Goal: Transaction & Acquisition: Purchase product/service

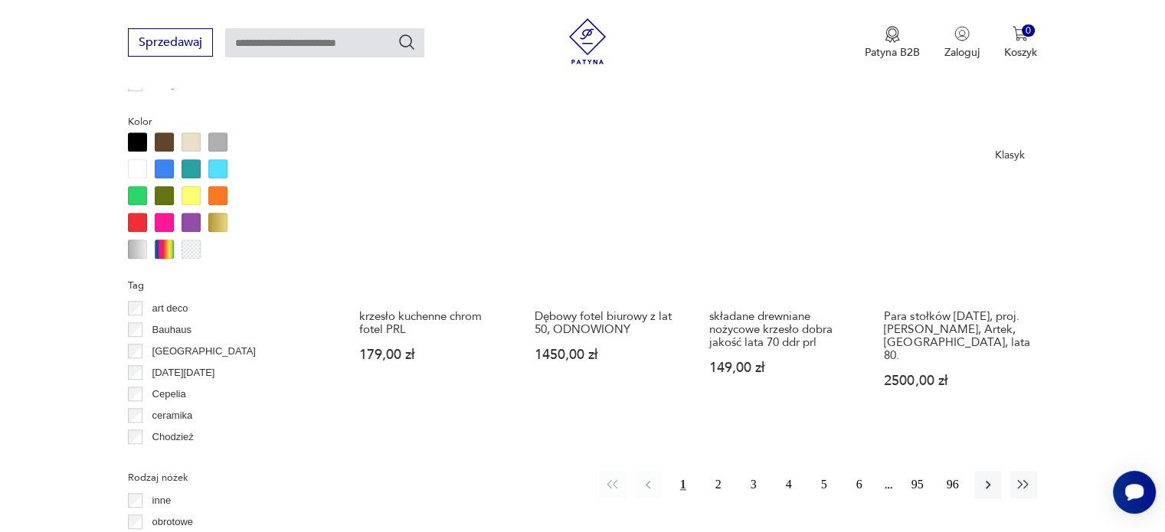
scroll to position [1477, 0]
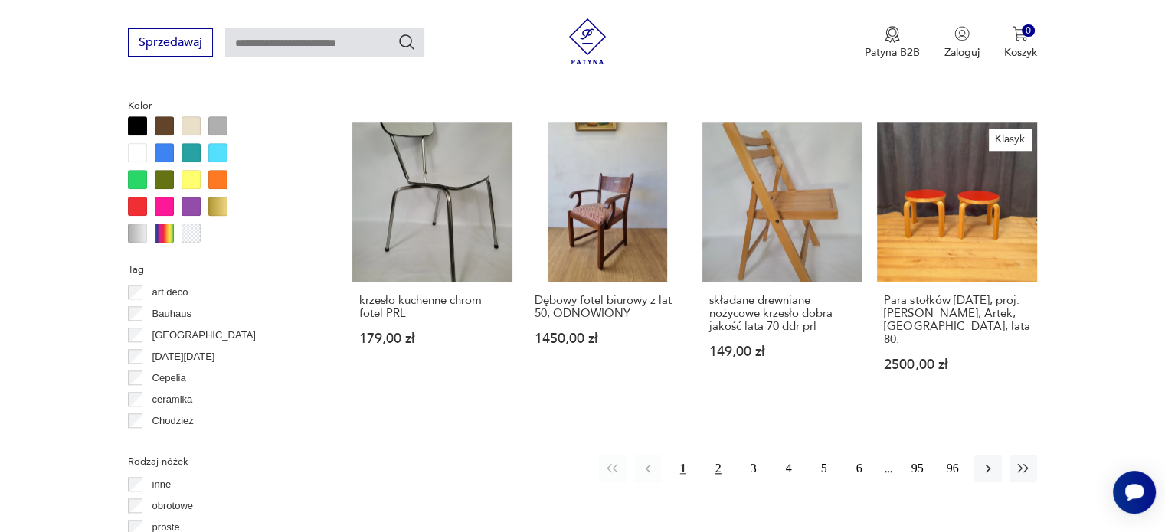
click at [718, 455] on button "2" at bounding box center [718, 469] width 28 height 28
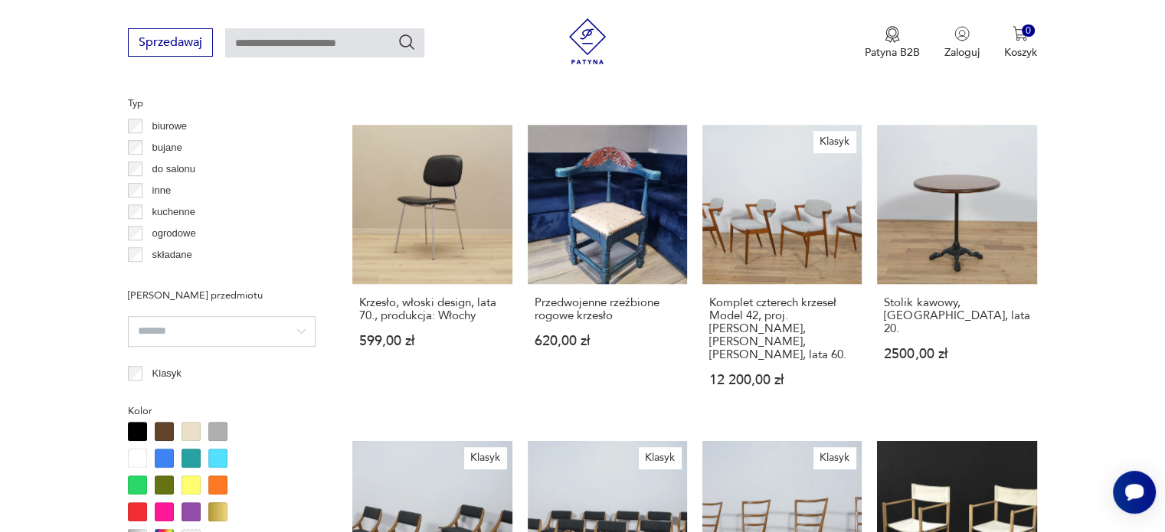
scroll to position [1095, 0]
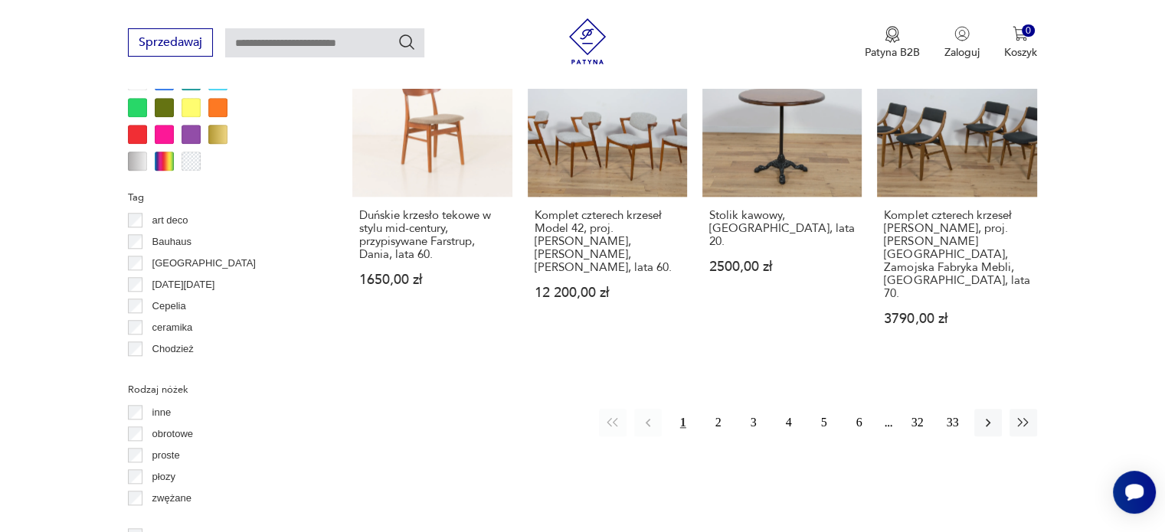
scroll to position [1708, 0]
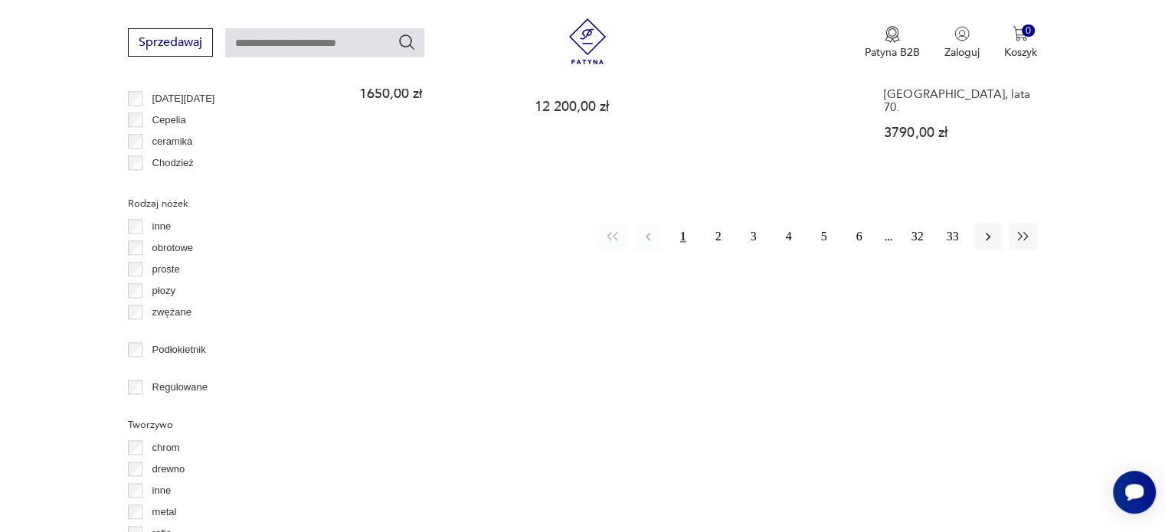
scroll to position [1937, 0]
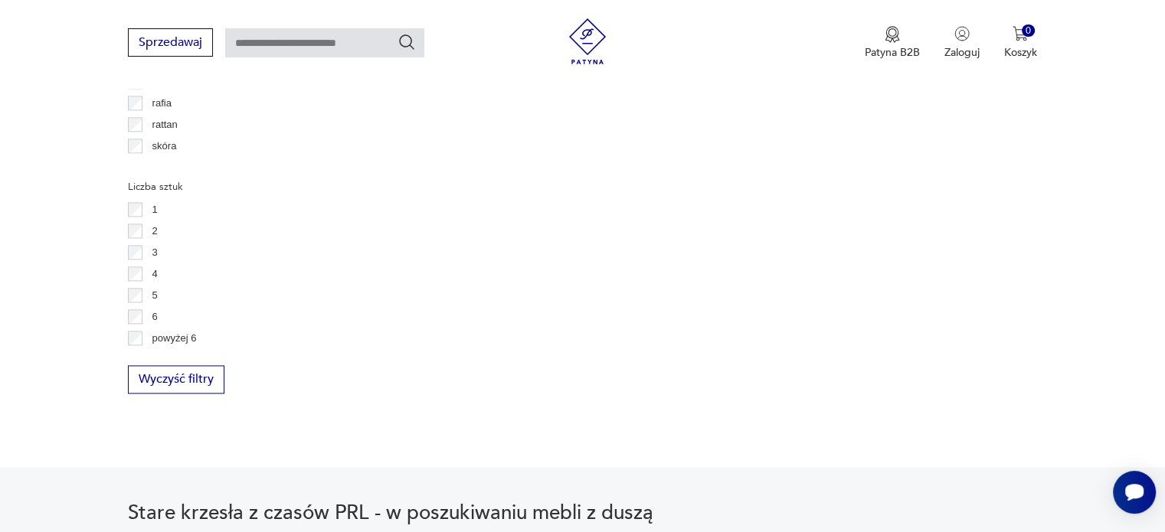
scroll to position [2167, 0]
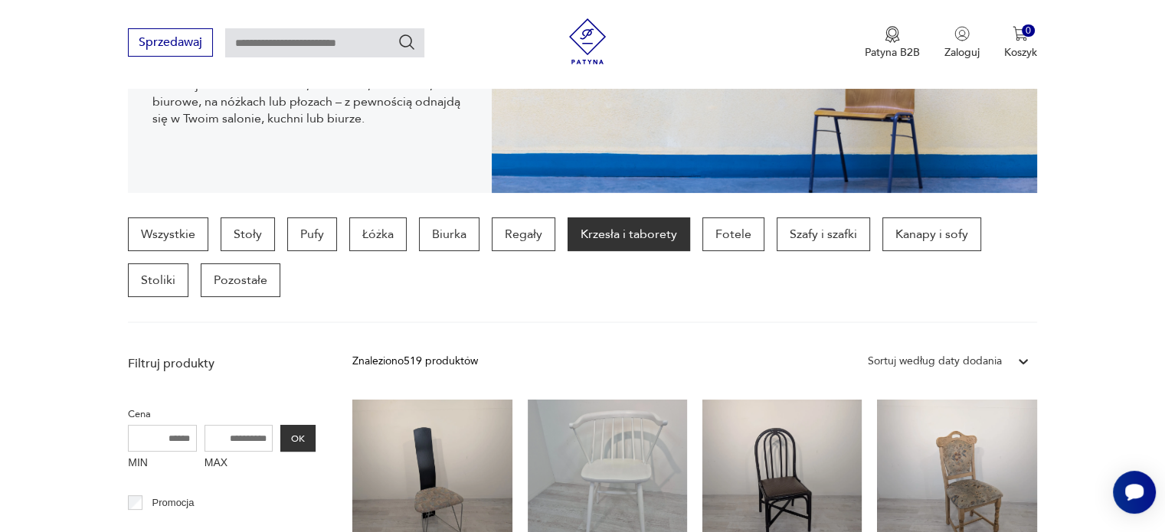
scroll to position [406, 0]
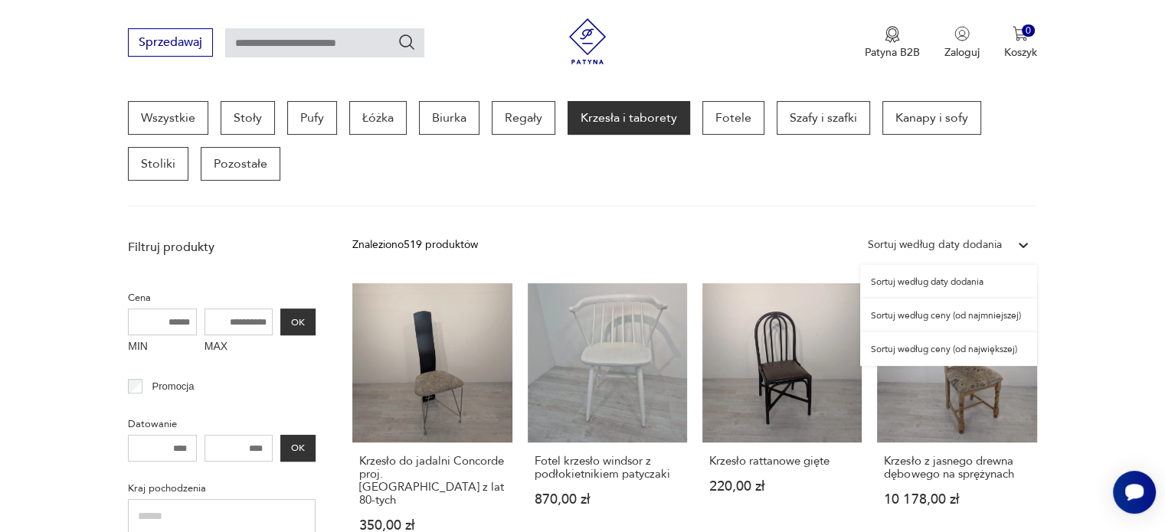
click at [1021, 242] on icon at bounding box center [1022, 244] width 15 height 15
click at [888, 314] on div "Sortuj według ceny (od najmniejszej)" at bounding box center [948, 316] width 177 height 34
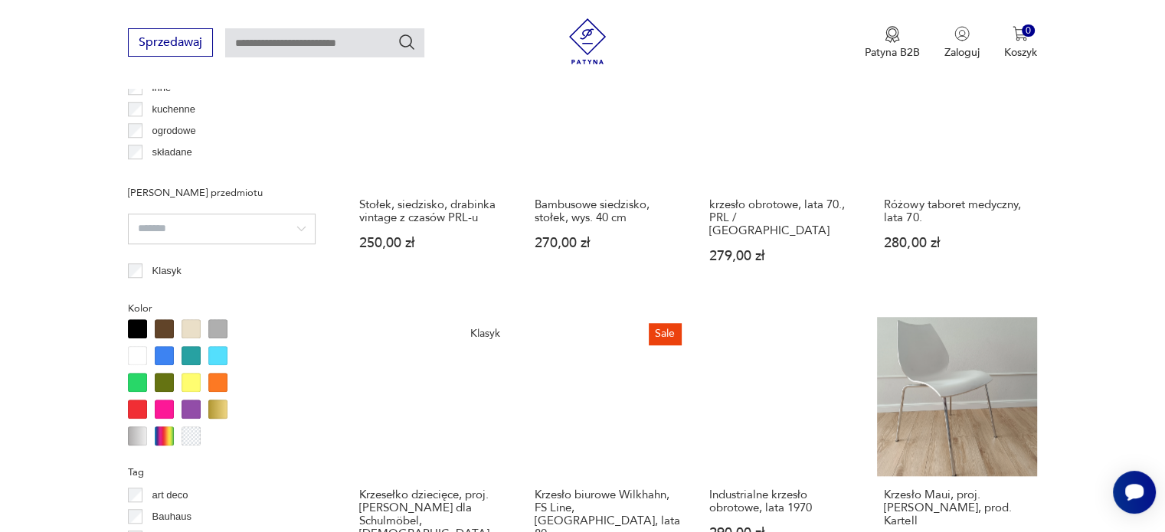
scroll to position [1478, 0]
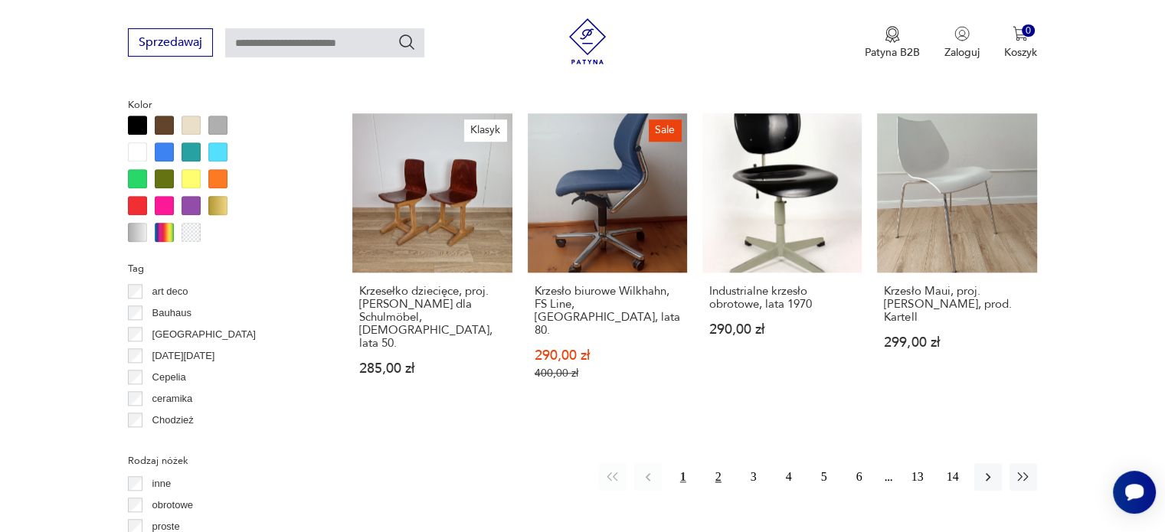
click at [716, 463] on button "2" at bounding box center [718, 477] width 28 height 28
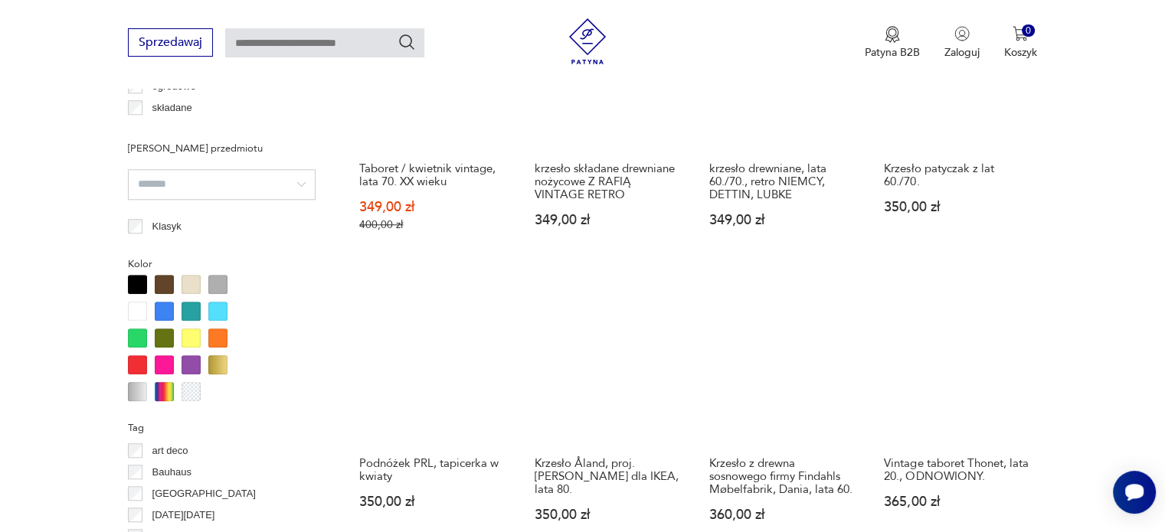
scroll to position [1478, 0]
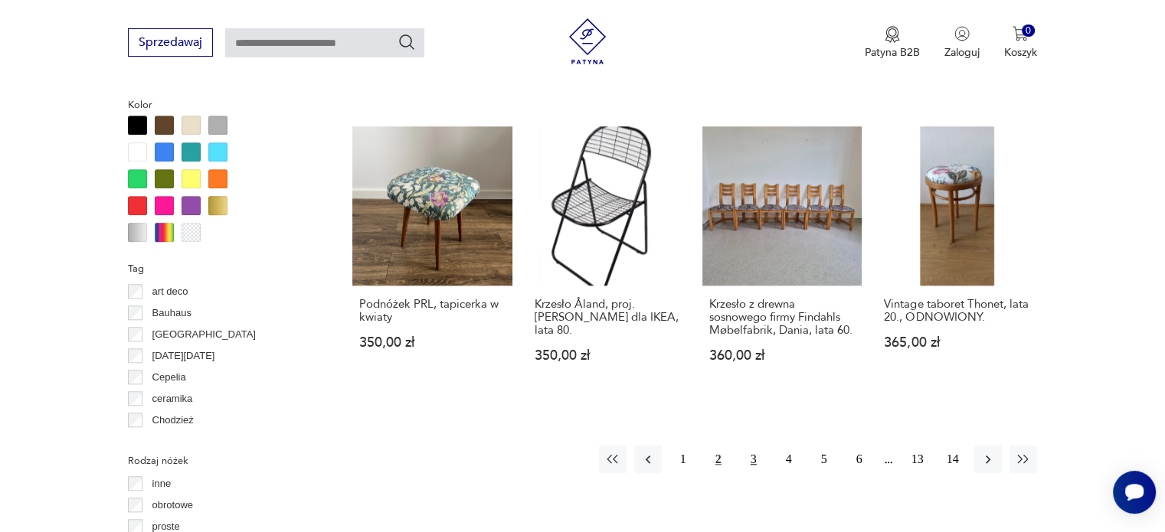
click at [756, 446] on button "3" at bounding box center [754, 460] width 28 height 28
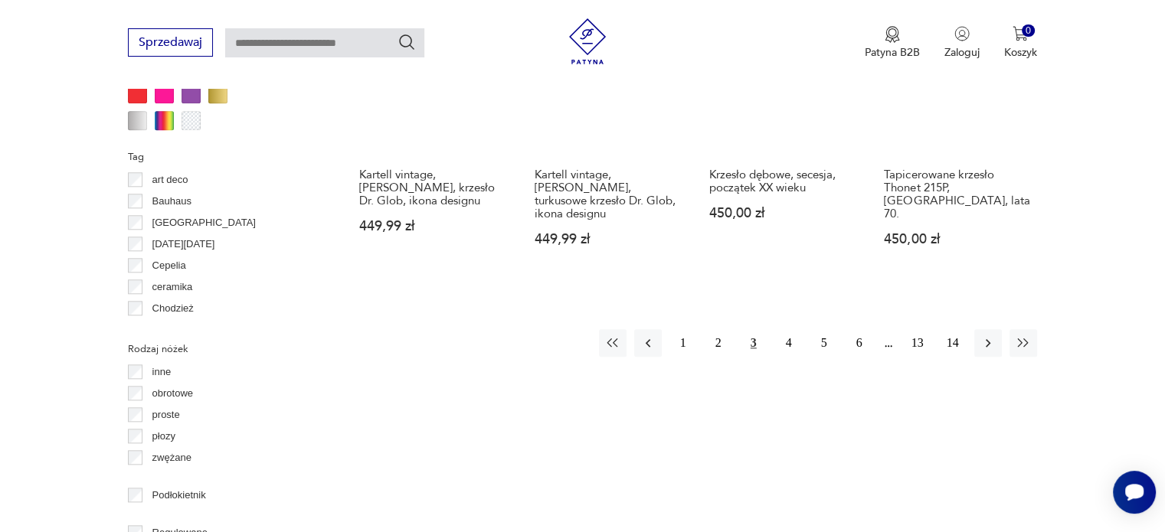
scroll to position [1784, 0]
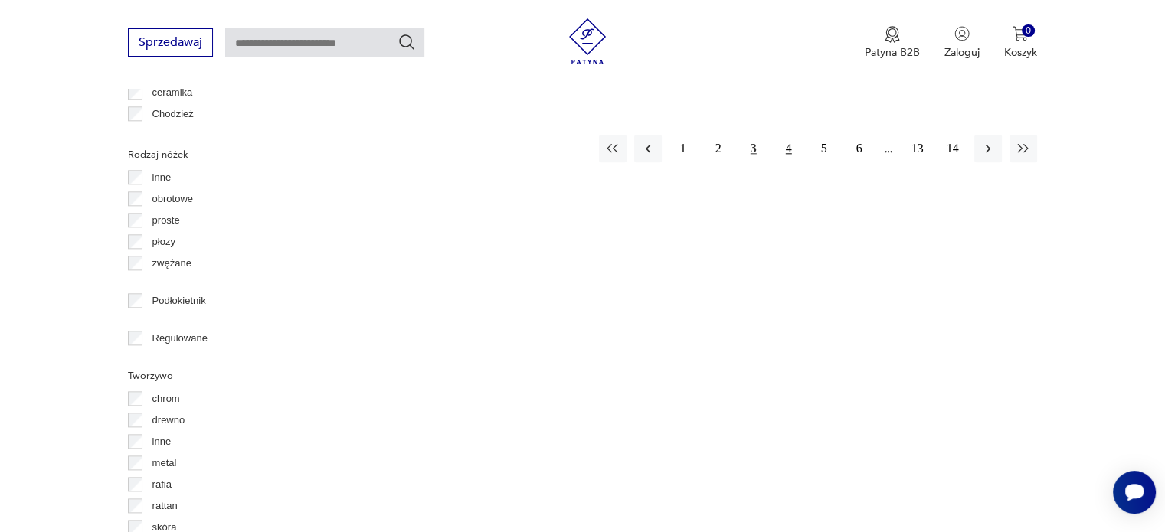
click at [787, 137] on button "4" at bounding box center [789, 149] width 28 height 28
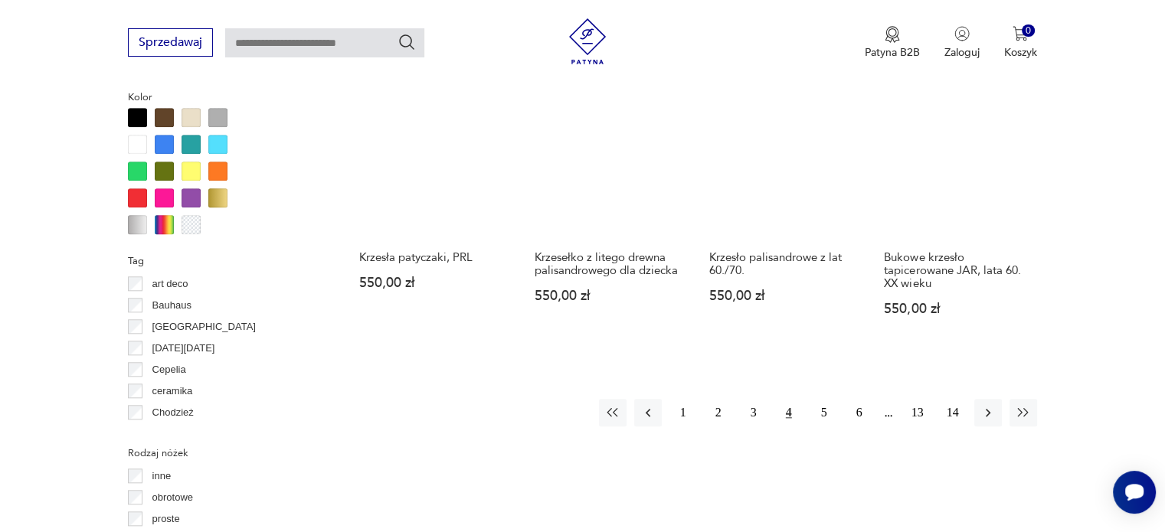
scroll to position [1631, 0]
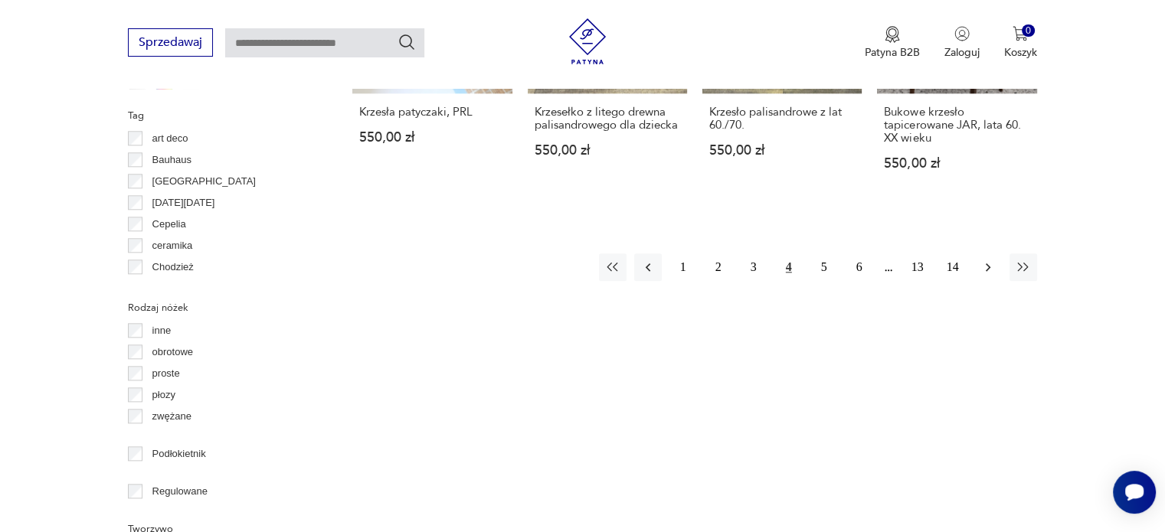
click at [986, 260] on icon "button" at bounding box center [987, 267] width 15 height 15
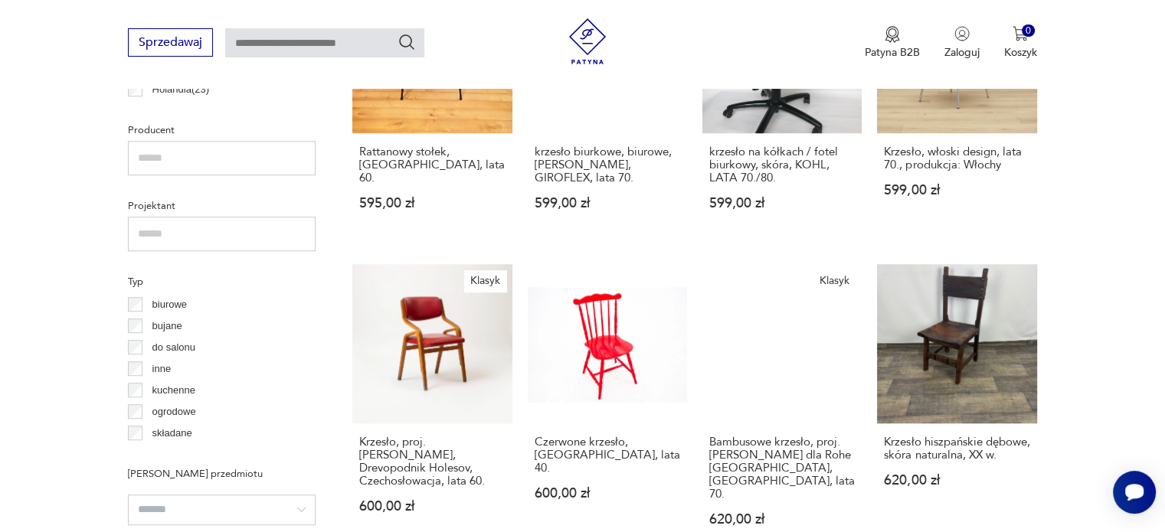
scroll to position [1172, 0]
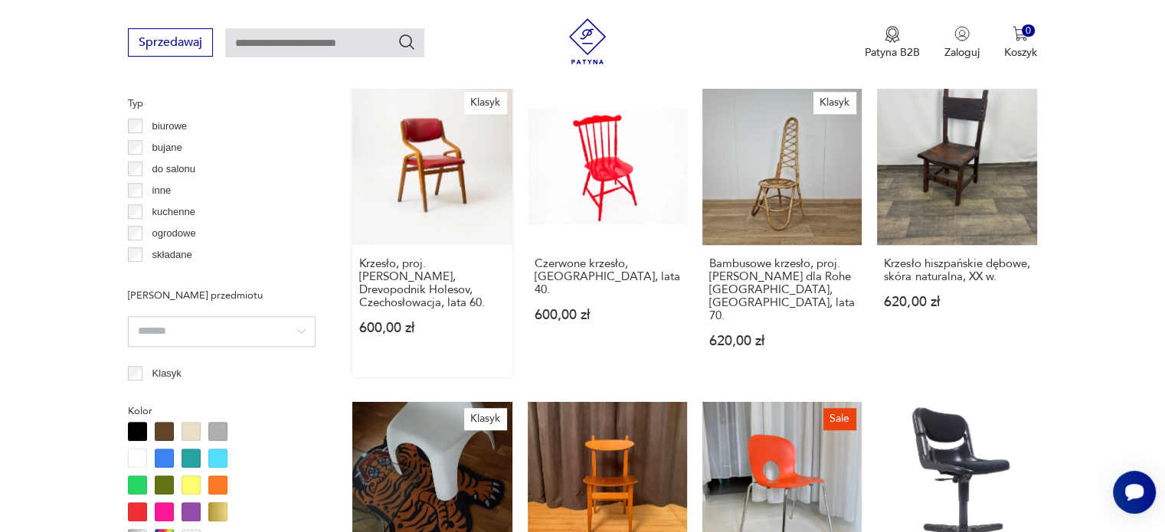
click at [428, 155] on link "Klasyk Krzesło, proj. [PERSON_NAME], Drevopodnik Holesov, [GEOGRAPHIC_DATA], la…" at bounding box center [431, 232] width 159 height 292
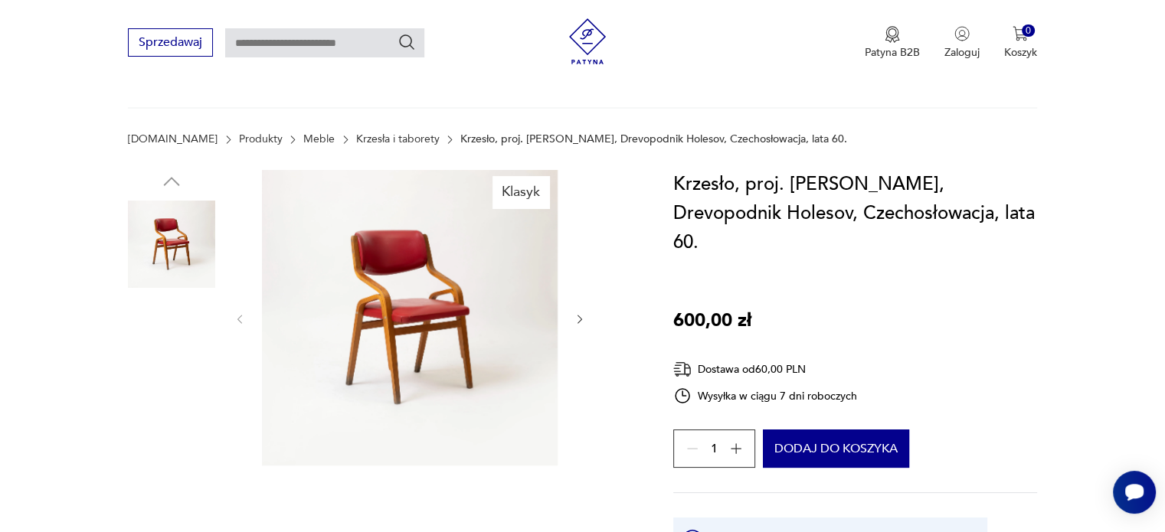
scroll to position [77, 0]
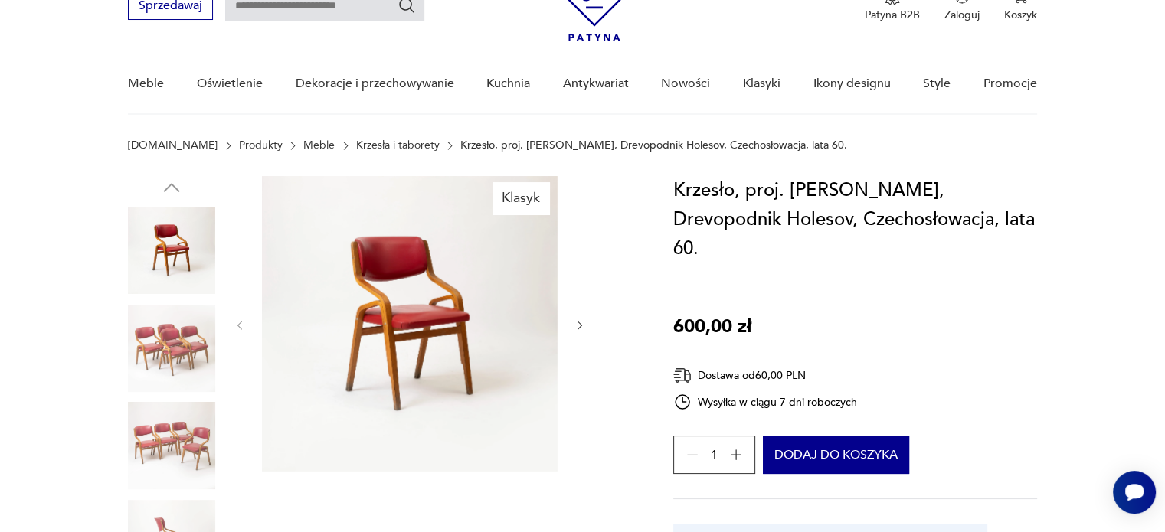
click at [579, 321] on icon "button" at bounding box center [580, 325] width 13 height 13
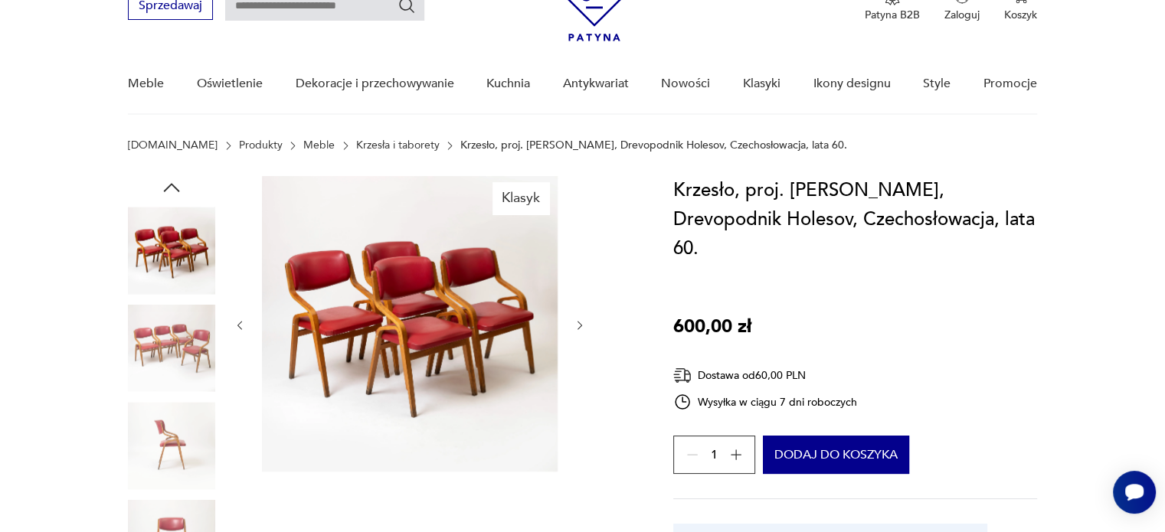
click at [580, 325] on icon "button" at bounding box center [579, 325] width 5 height 9
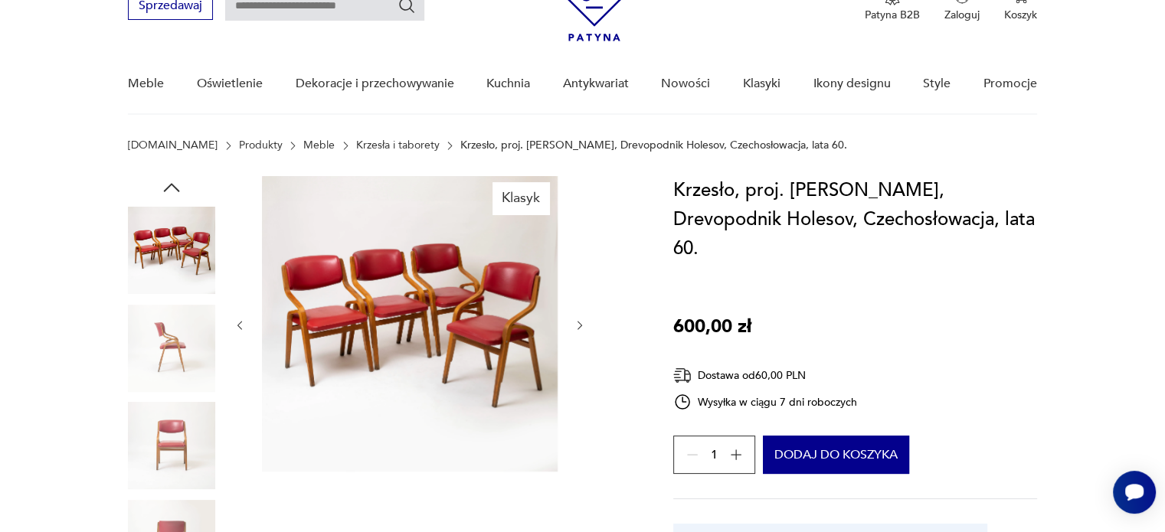
click at [580, 325] on icon "button" at bounding box center [579, 325] width 5 height 9
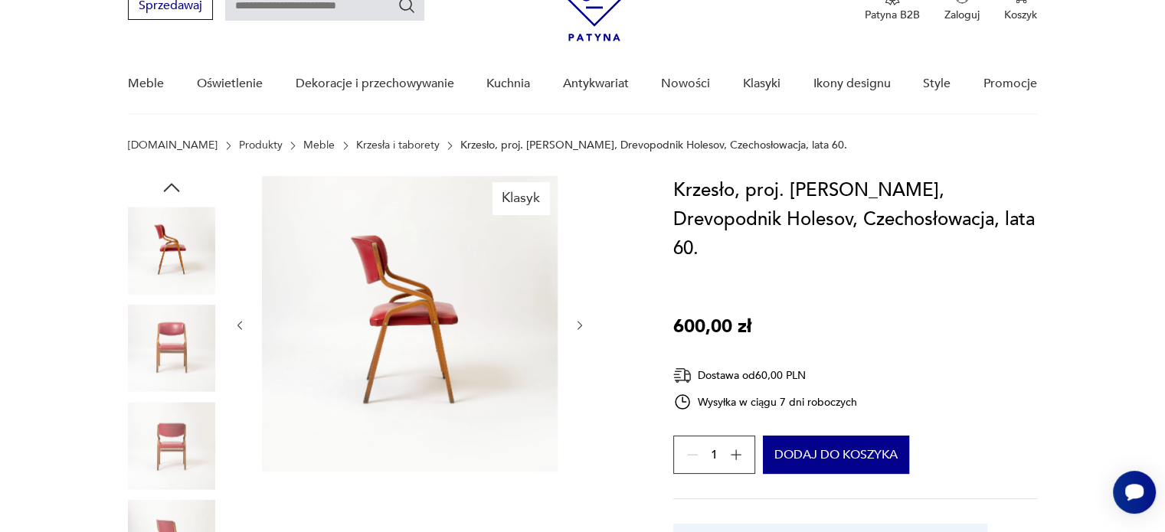
click at [582, 325] on icon "button" at bounding box center [580, 325] width 13 height 13
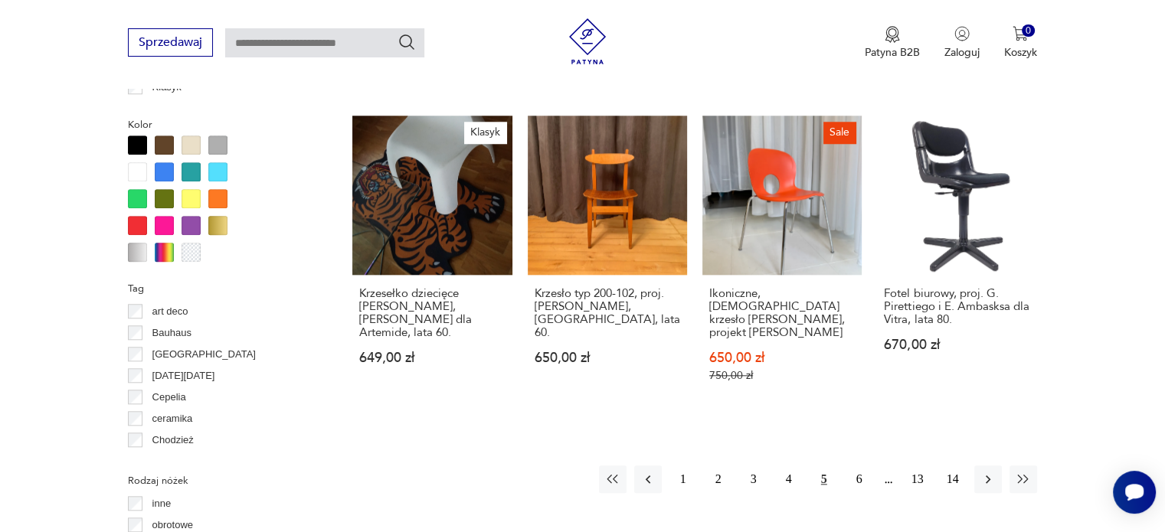
scroll to position [1541, 0]
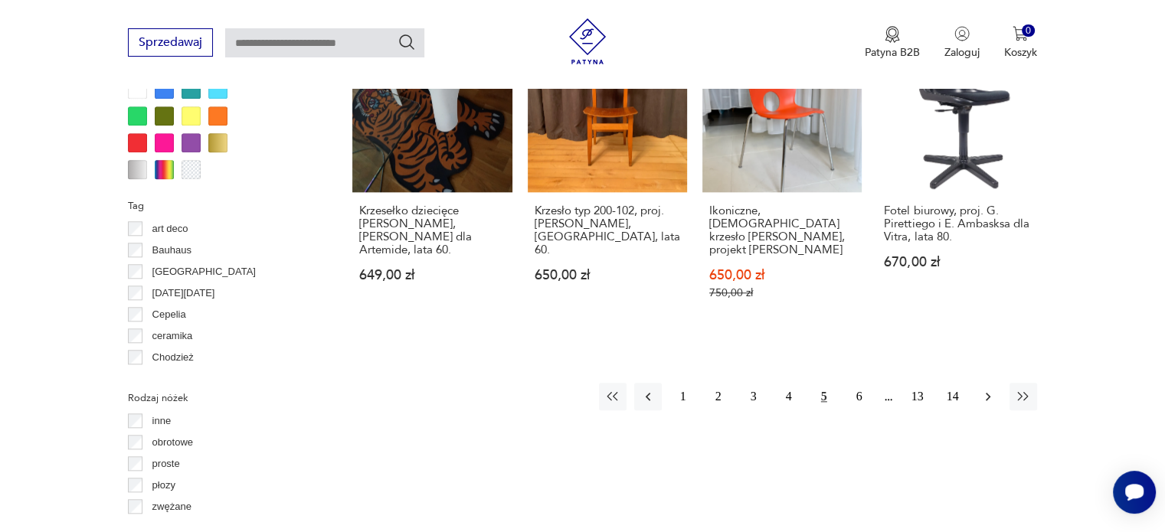
click at [985, 389] on icon "button" at bounding box center [987, 396] width 15 height 15
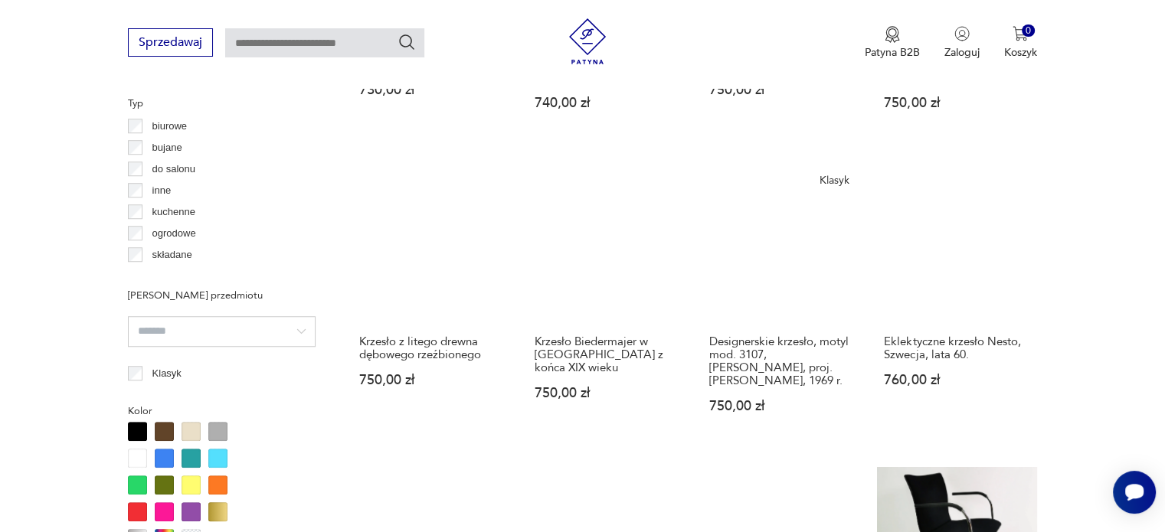
scroll to position [1554, 0]
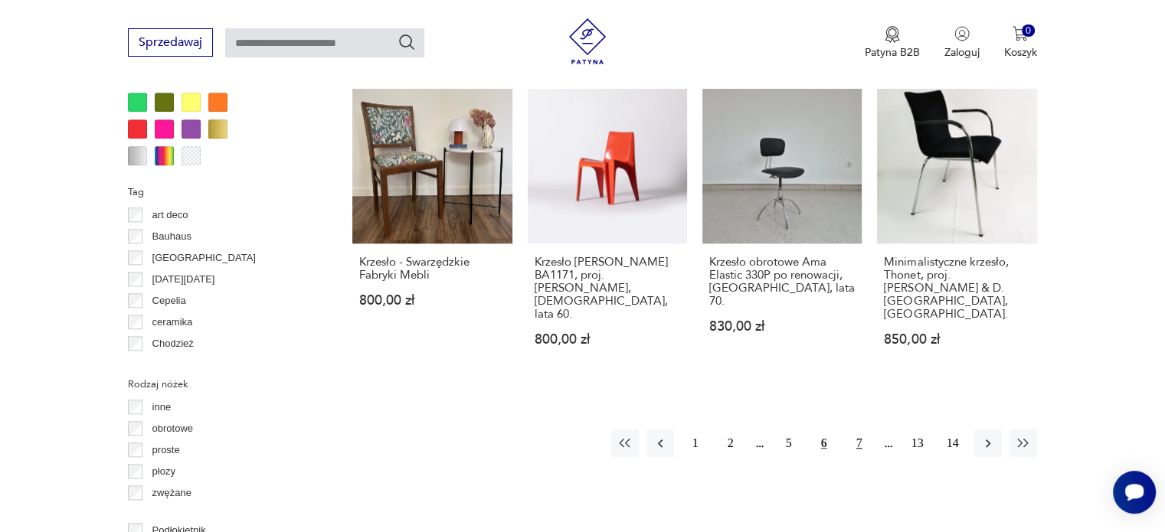
click at [861, 430] on button "7" at bounding box center [859, 444] width 28 height 28
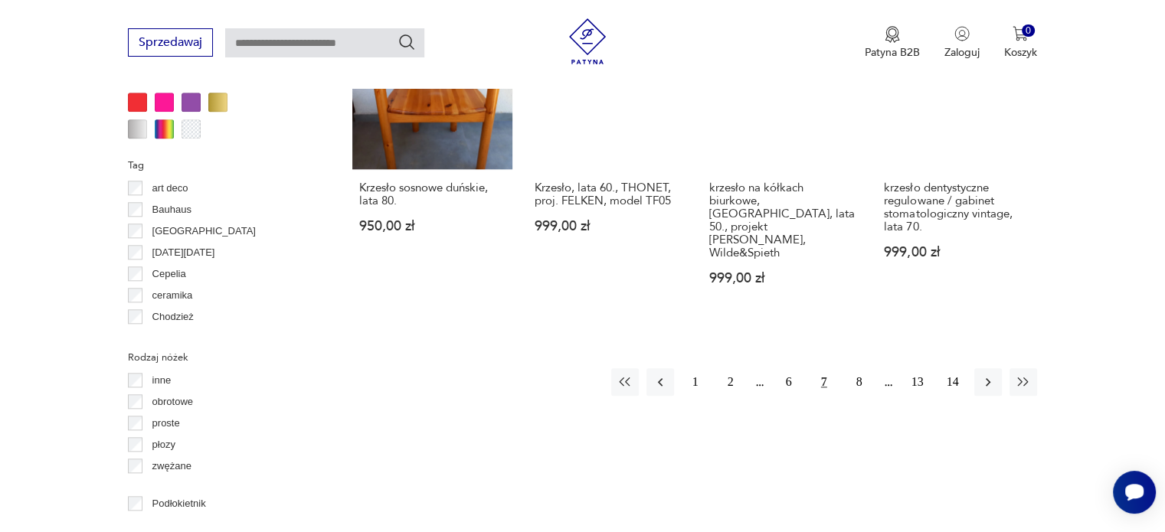
scroll to position [1784, 0]
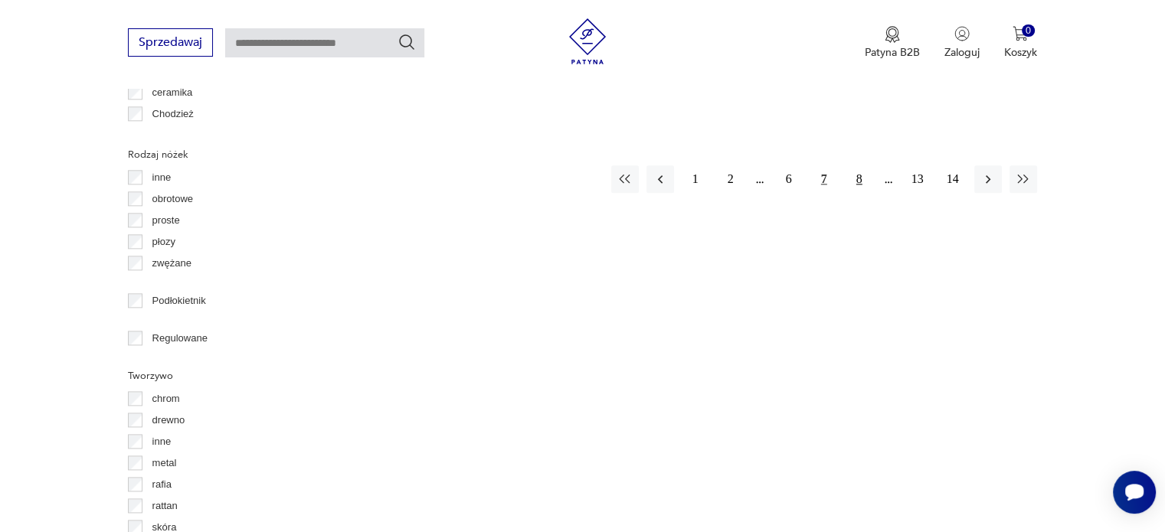
click at [859, 165] on button "8" at bounding box center [859, 179] width 28 height 28
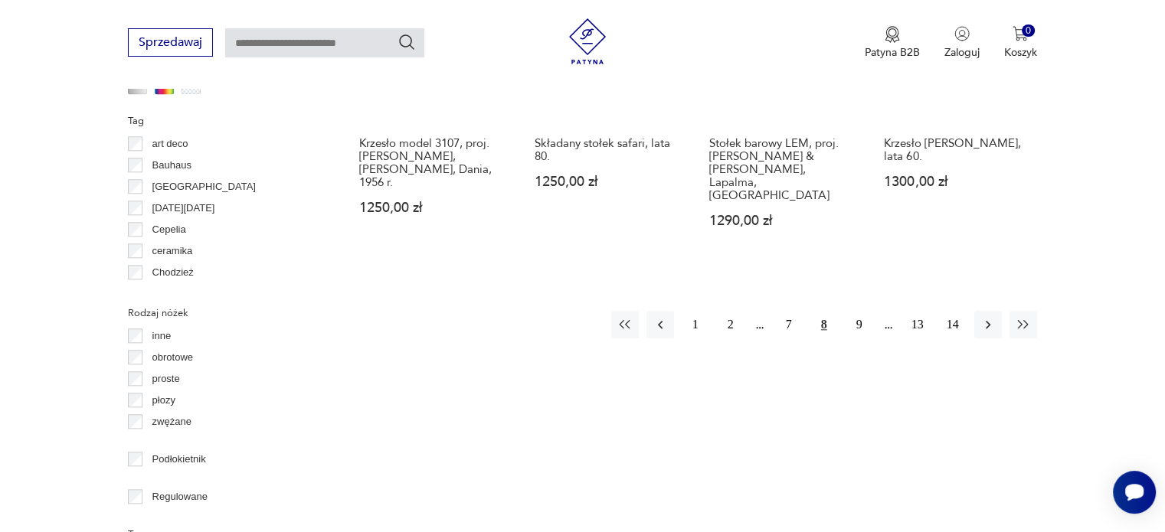
scroll to position [1784, 0]
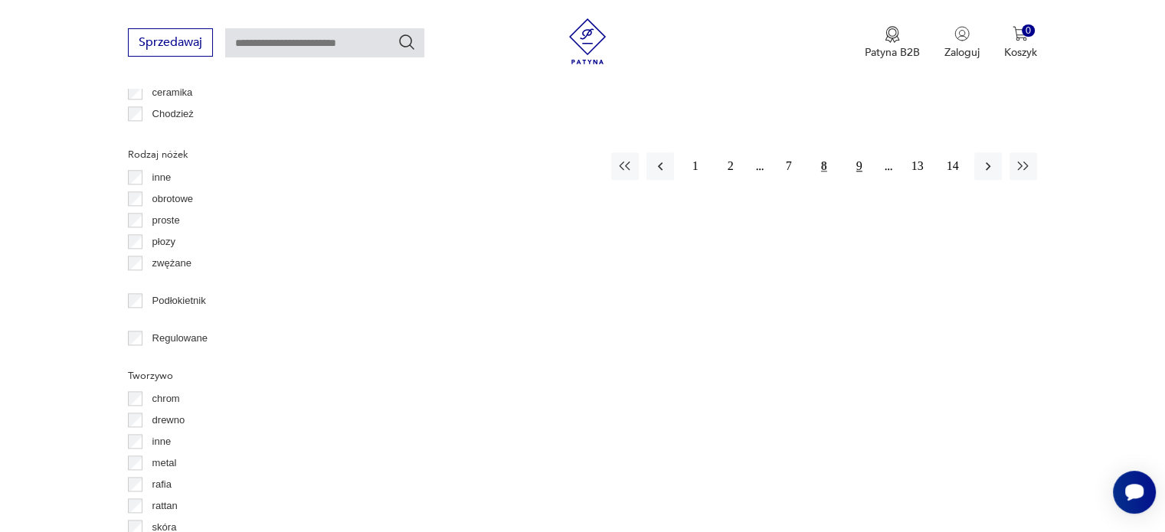
click at [856, 152] on button "9" at bounding box center [859, 166] width 28 height 28
